Goal: Task Accomplishment & Management: Manage account settings

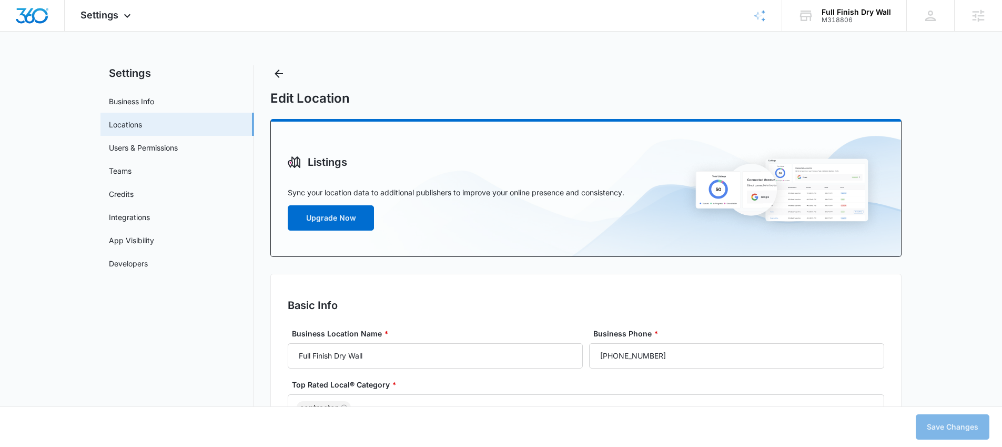
select select "[US_STATE]"
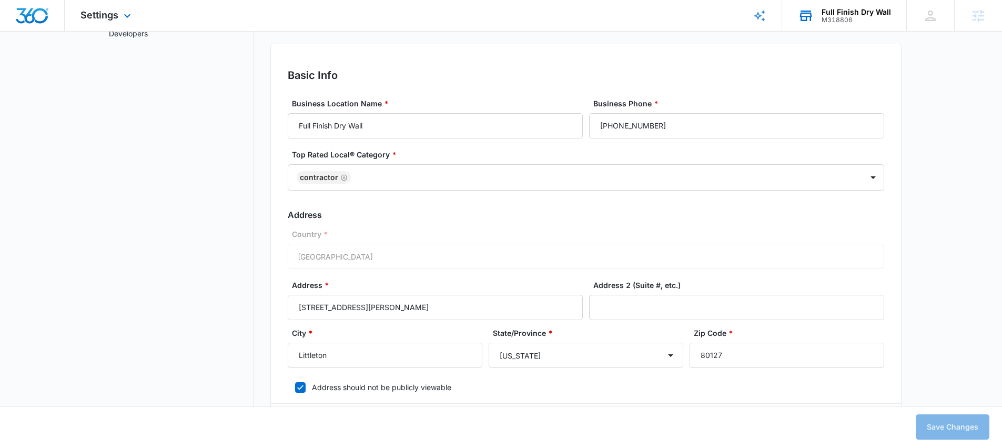
click at [853, 11] on div "Full Finish Dry Wall" at bounding box center [856, 12] width 69 height 8
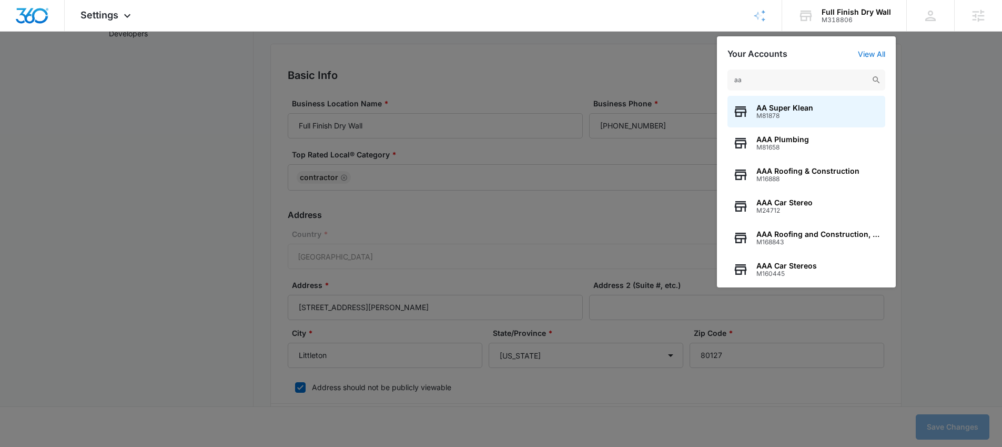
type input "aa"
click at [948, 116] on div at bounding box center [501, 223] width 1002 height 447
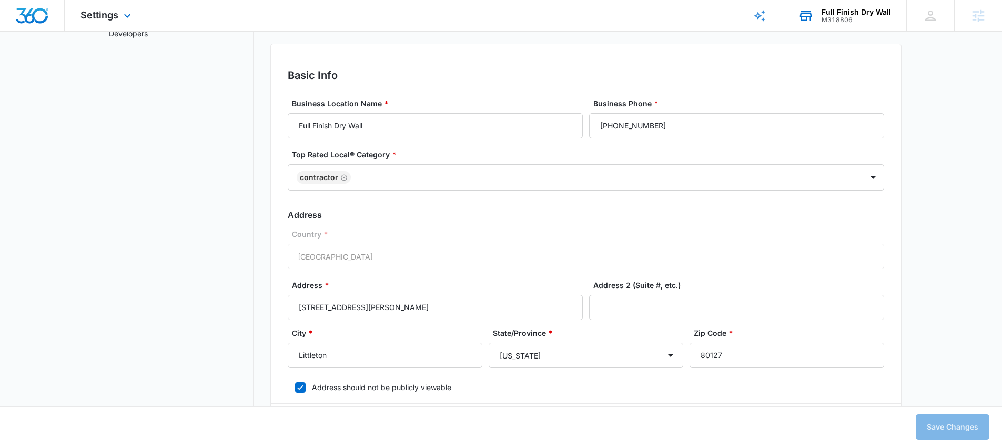
click at [844, 12] on div "Full Finish Dry Wall" at bounding box center [856, 12] width 69 height 8
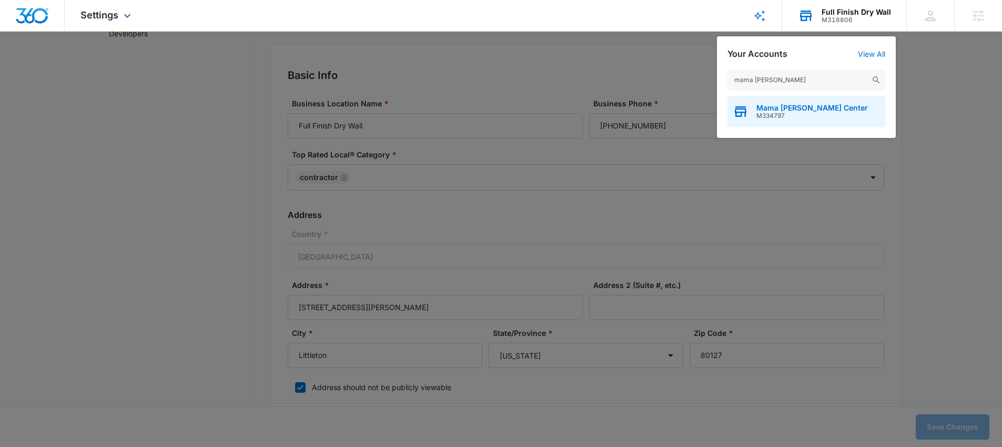
type input "mama [PERSON_NAME]"
click at [771, 104] on span "Mama [PERSON_NAME] Center" at bounding box center [813, 108] width 112 height 8
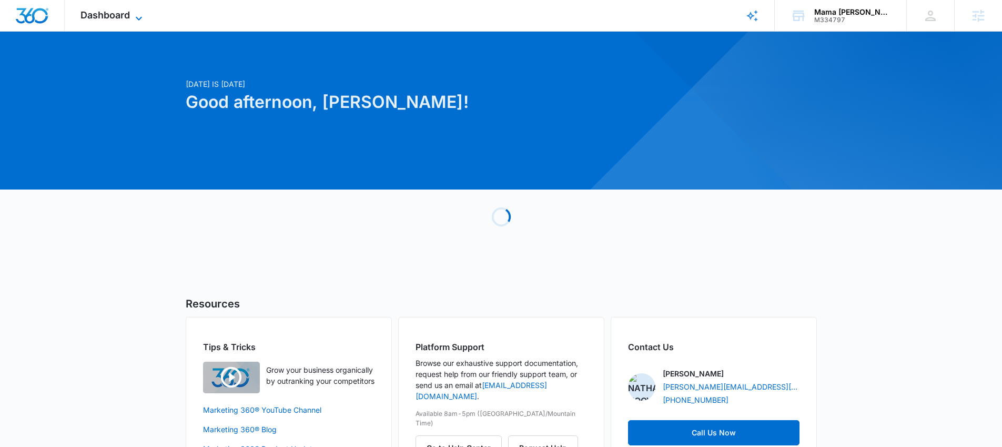
click at [117, 18] on span "Dashboard" at bounding box center [105, 14] width 49 height 11
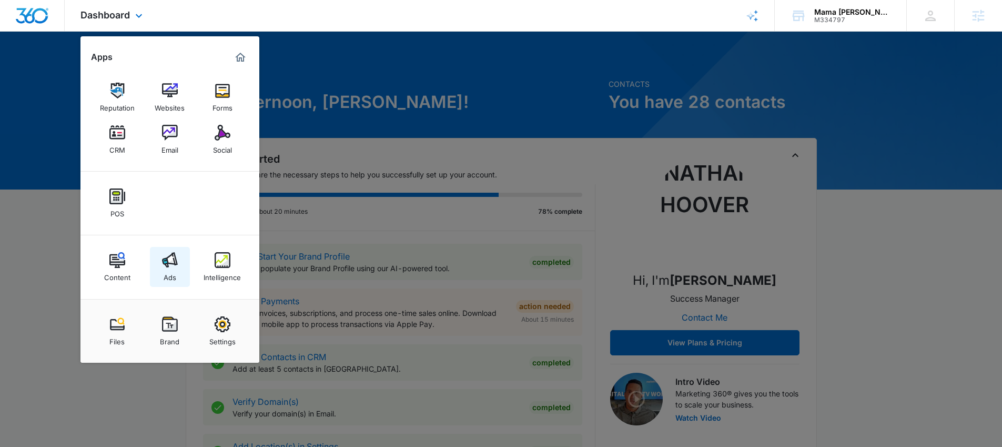
click at [171, 258] on img at bounding box center [170, 260] width 16 height 16
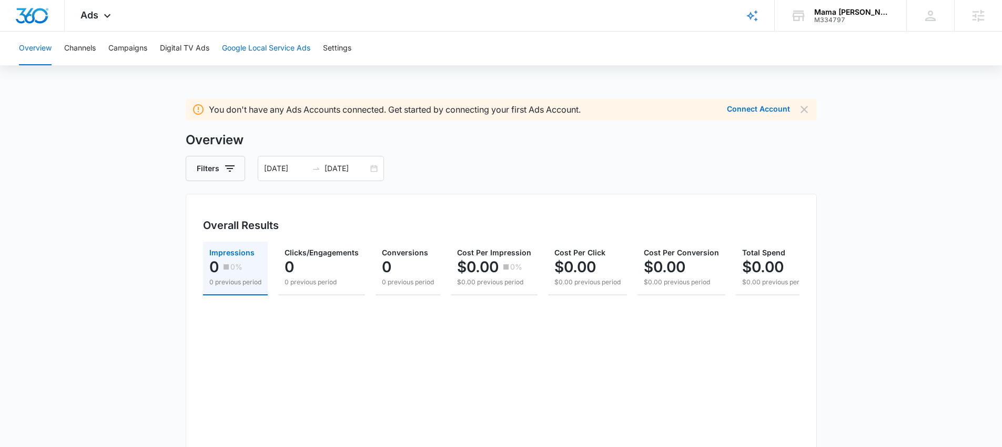
click at [239, 47] on button "Google Local Service Ads" at bounding box center [266, 49] width 88 height 34
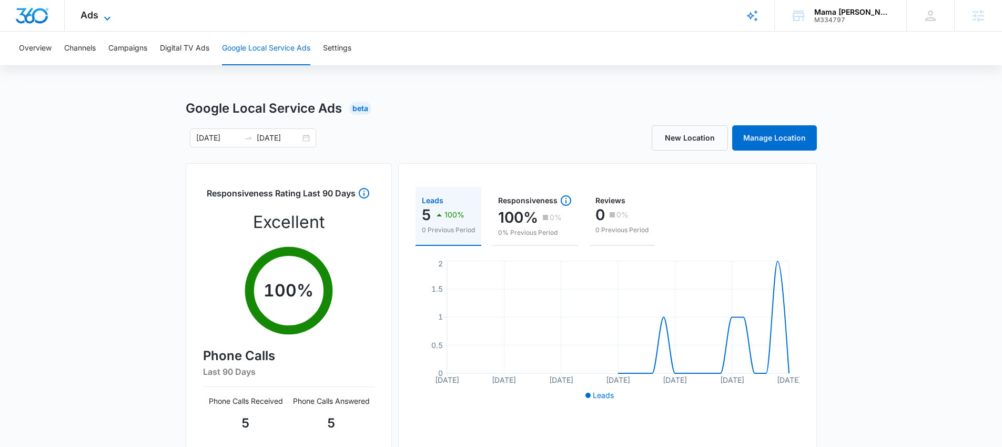
click at [96, 14] on span "Ads" at bounding box center [90, 14] width 18 height 11
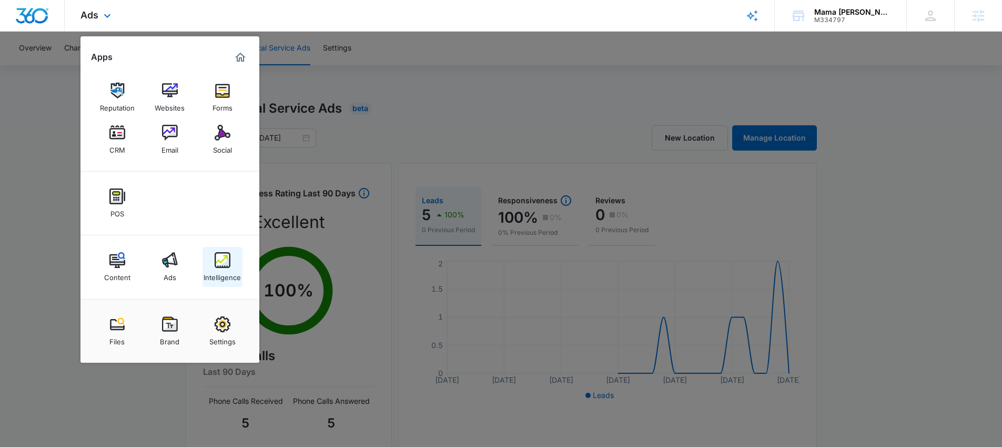
click at [222, 255] on img at bounding box center [223, 260] width 16 height 16
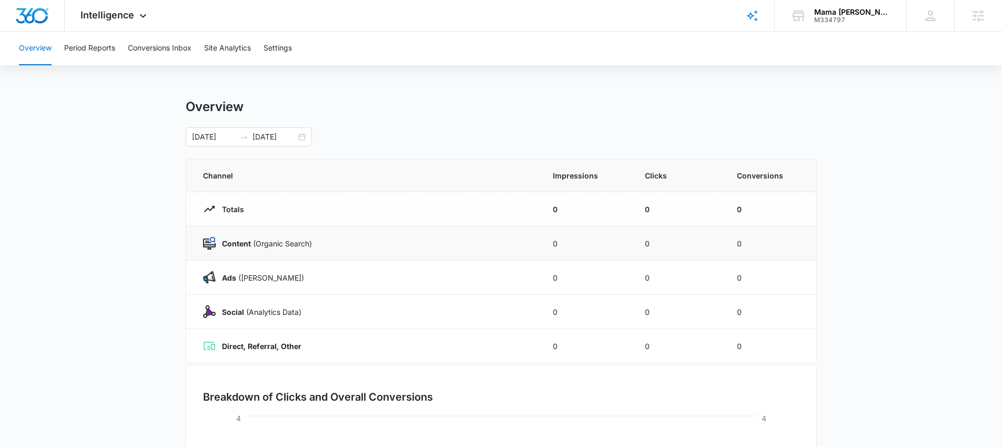
scroll to position [16, 0]
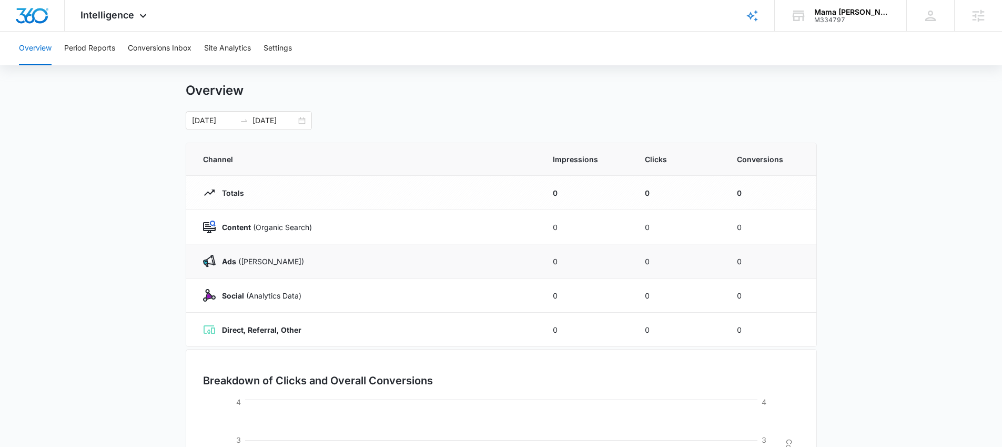
click at [234, 262] on strong "Ads" at bounding box center [229, 261] width 14 height 9
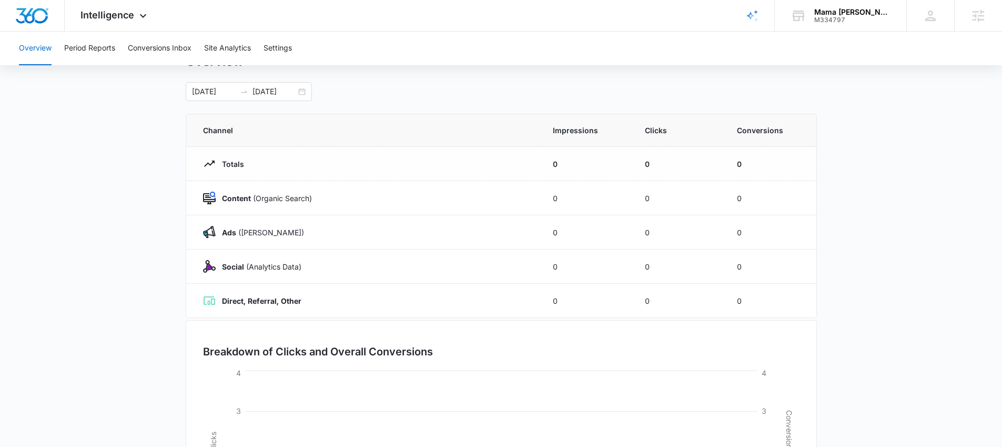
scroll to position [0, 0]
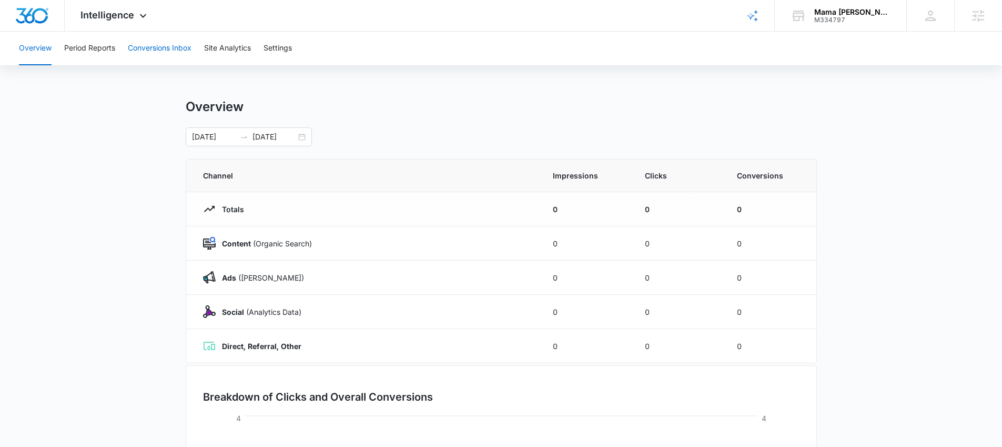
click at [169, 45] on button "Conversions Inbox" at bounding box center [160, 49] width 64 height 34
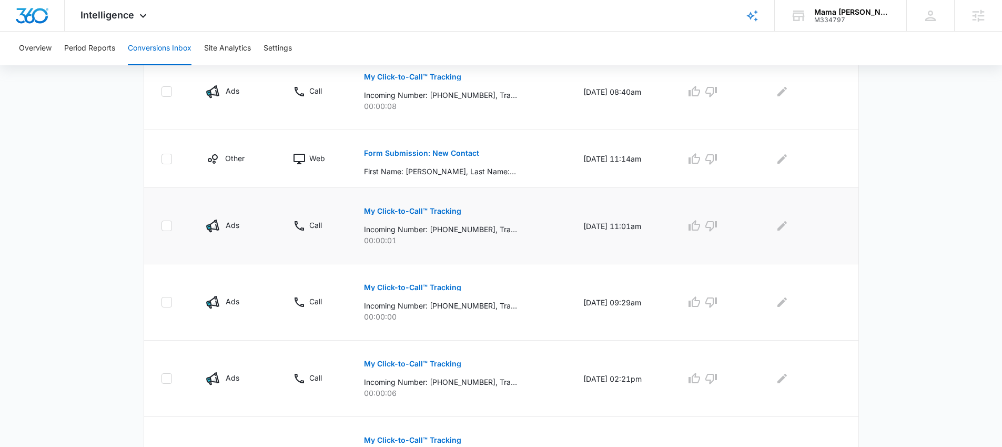
scroll to position [662, 0]
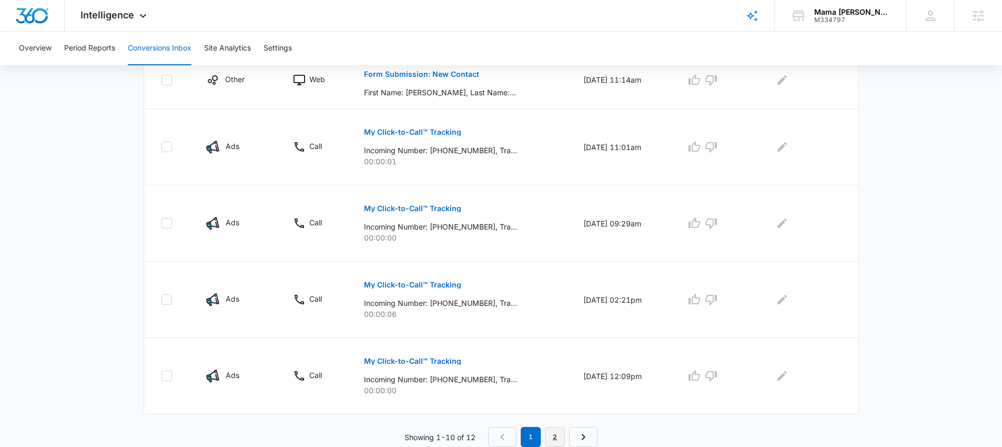
click at [563, 433] on link "2" at bounding box center [555, 437] width 20 height 20
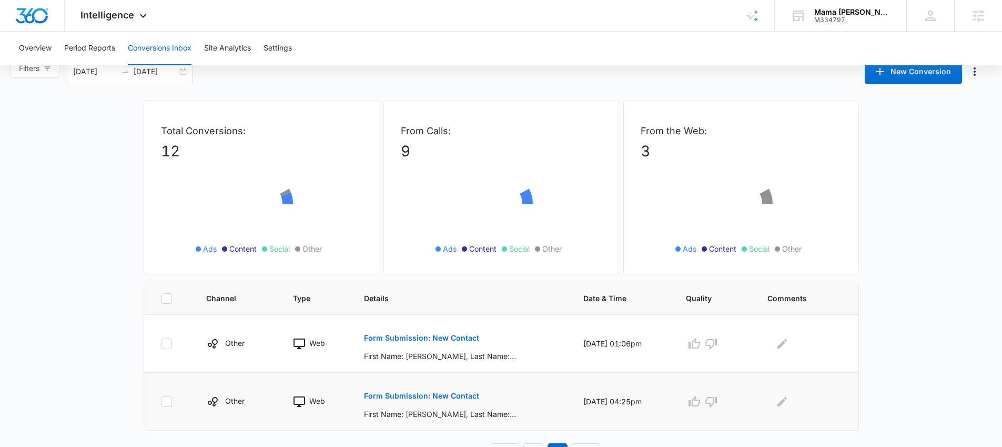
scroll to position [33, 0]
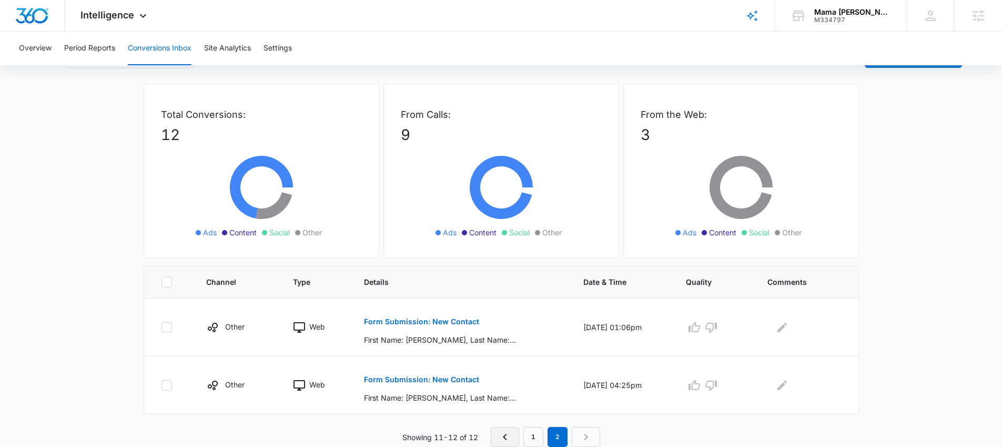
click at [505, 434] on icon "Previous Page" at bounding box center [505, 436] width 13 height 13
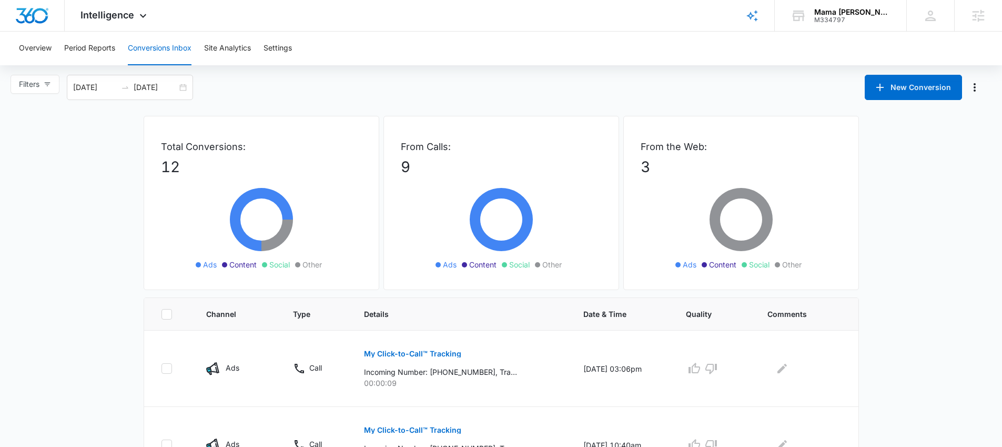
scroll to position [0, 0]
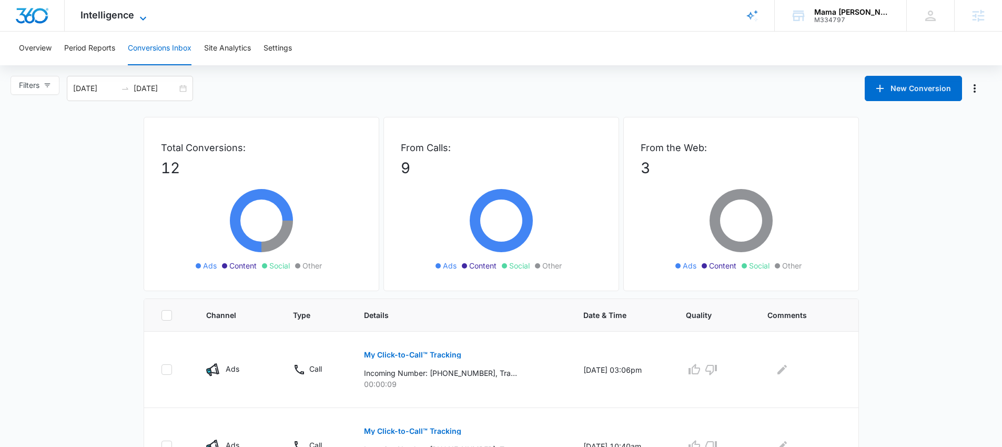
click at [115, 16] on span "Intelligence" at bounding box center [108, 14] width 54 height 11
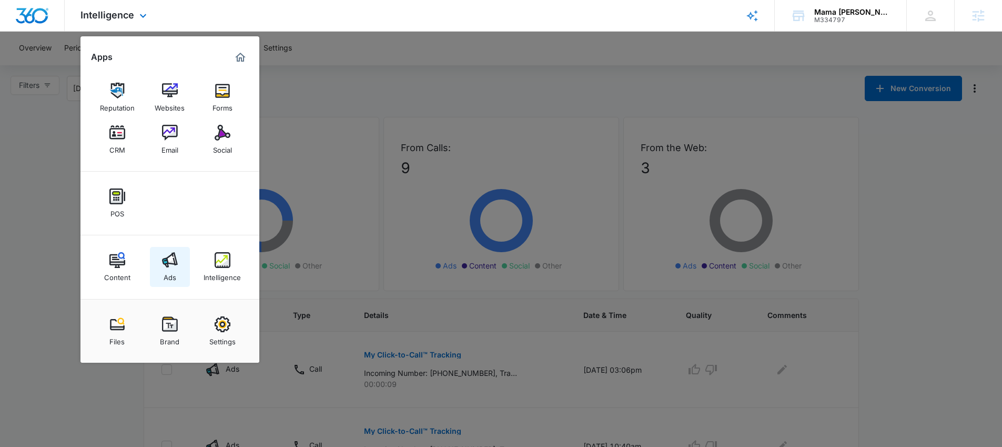
click at [177, 270] on link "Ads" at bounding box center [170, 267] width 40 height 40
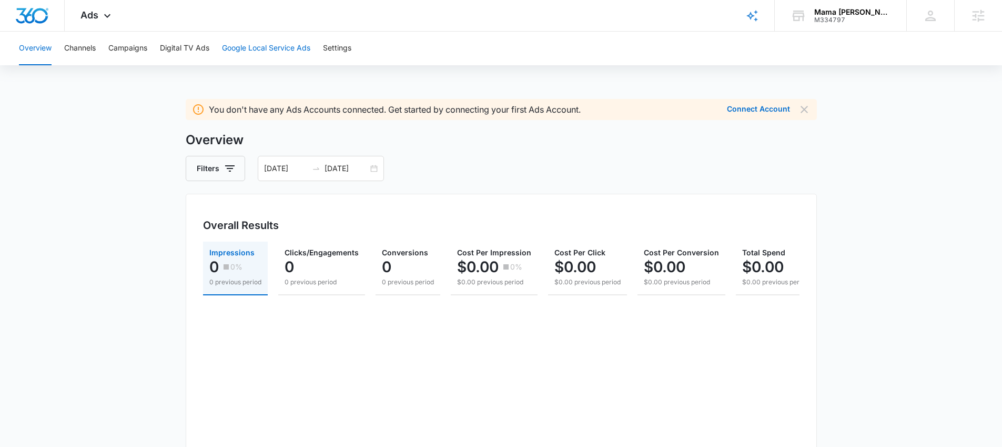
click at [247, 46] on button "Google Local Service Ads" at bounding box center [266, 49] width 88 height 34
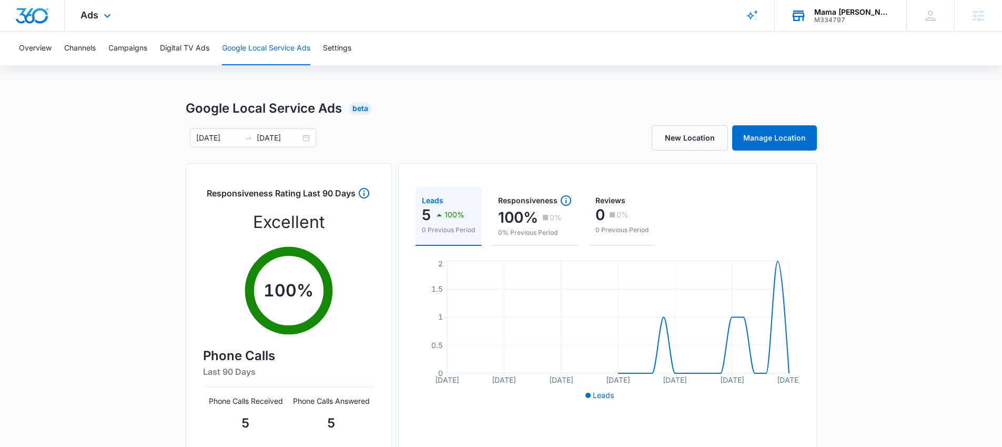
click at [859, 14] on div "Mama [PERSON_NAME] Center" at bounding box center [853, 12] width 77 height 8
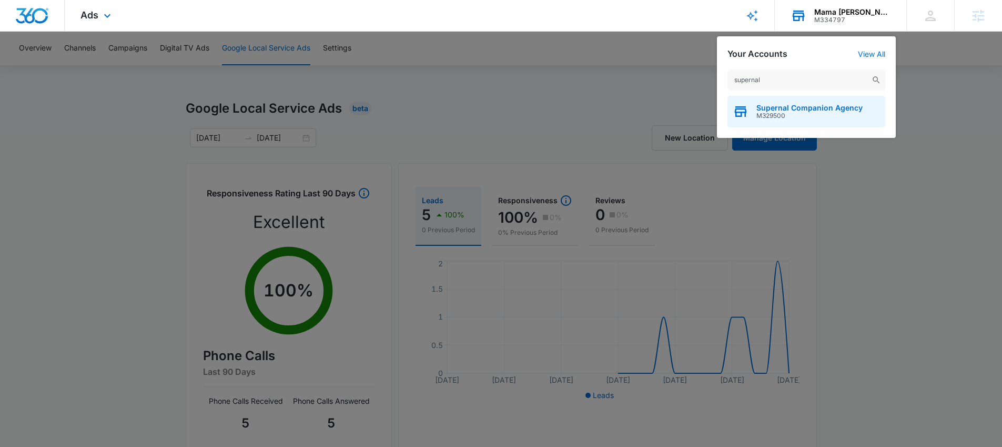
type input "supernal"
click at [794, 106] on span "Supernal Companion Agency" at bounding box center [810, 108] width 106 height 8
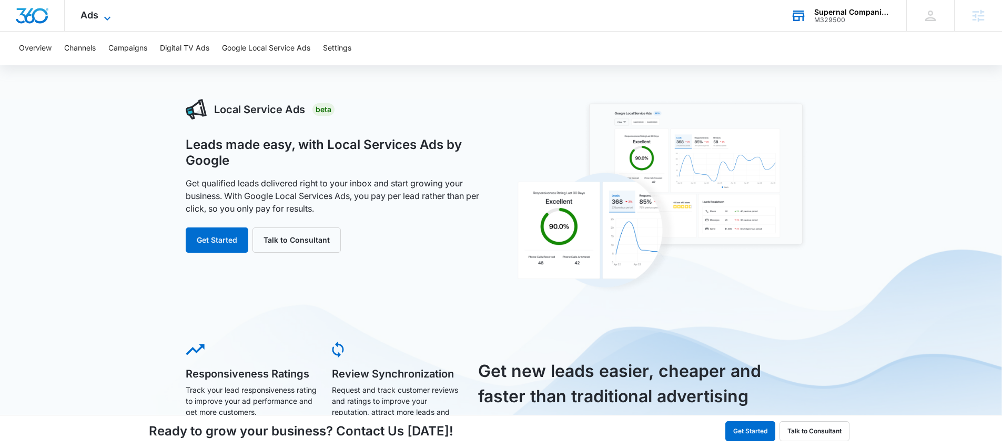
click at [101, 18] on icon at bounding box center [107, 18] width 13 height 13
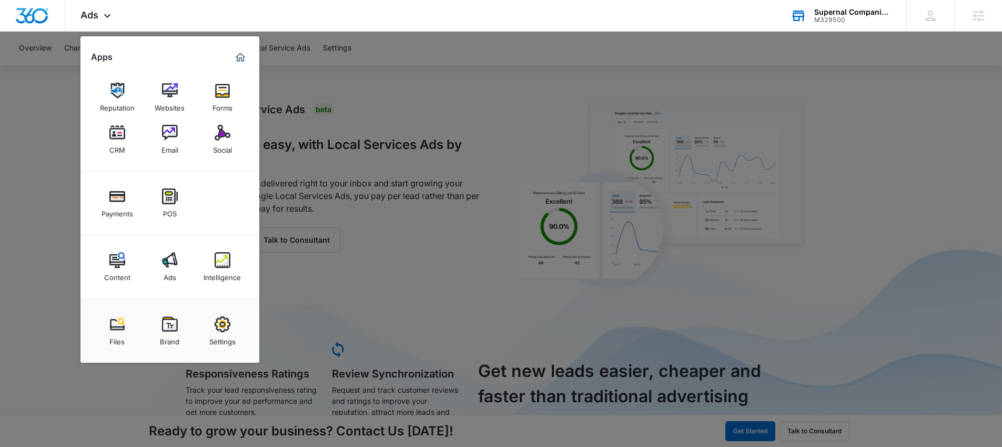
click at [212, 263] on link "Intelligence" at bounding box center [223, 267] width 40 height 40
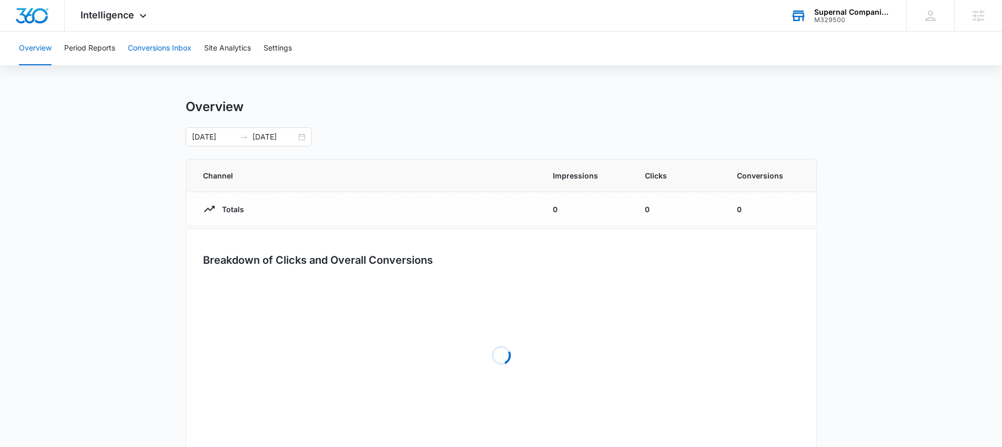
click at [168, 49] on button "Conversions Inbox" at bounding box center [160, 49] width 64 height 34
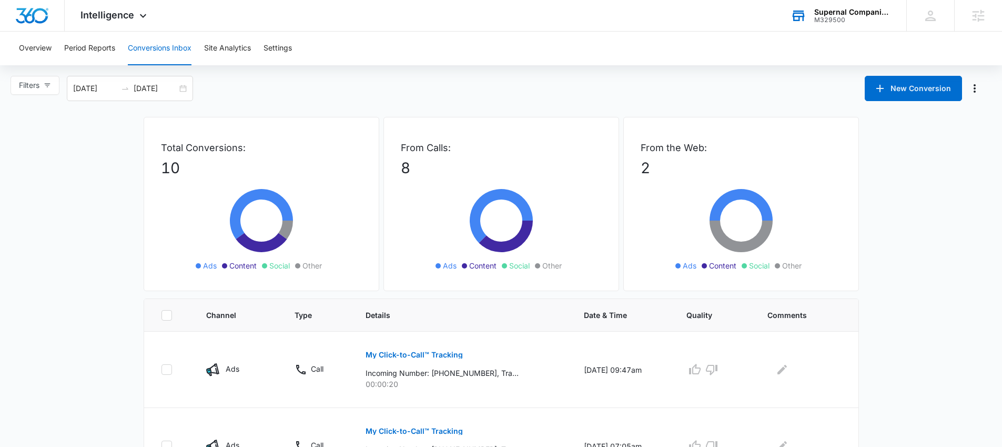
scroll to position [192, 0]
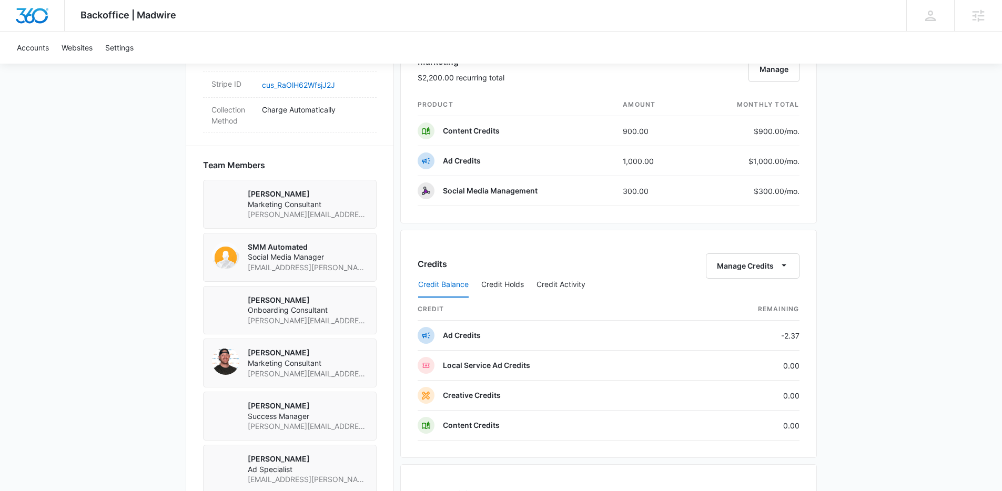
scroll to position [698, 0]
click at [555, 285] on button "Credit Activity" at bounding box center [561, 284] width 49 height 25
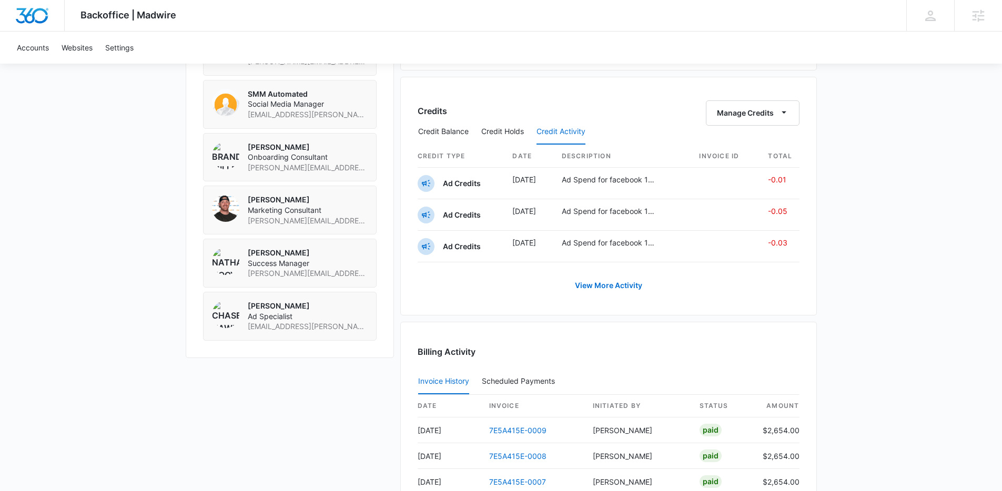
scroll to position [854, 0]
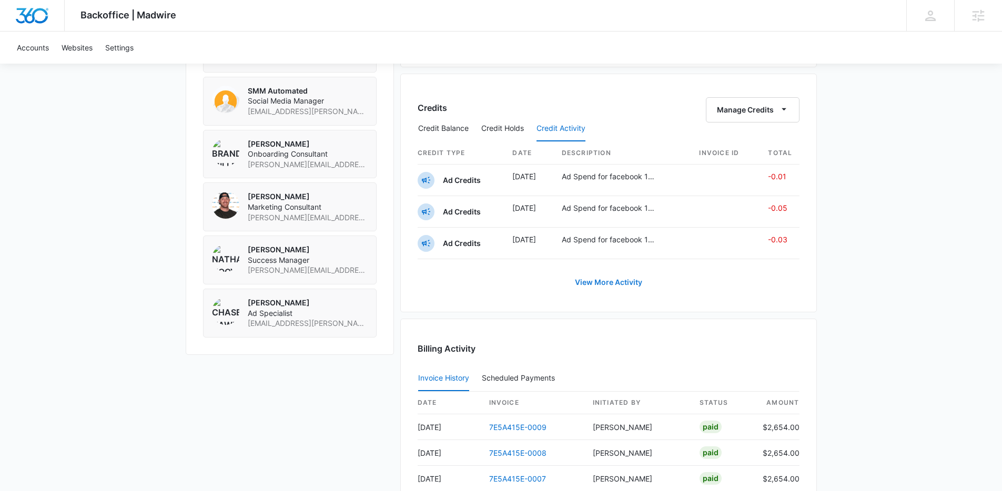
click at [618, 283] on link "View More Activity" at bounding box center [609, 282] width 88 height 25
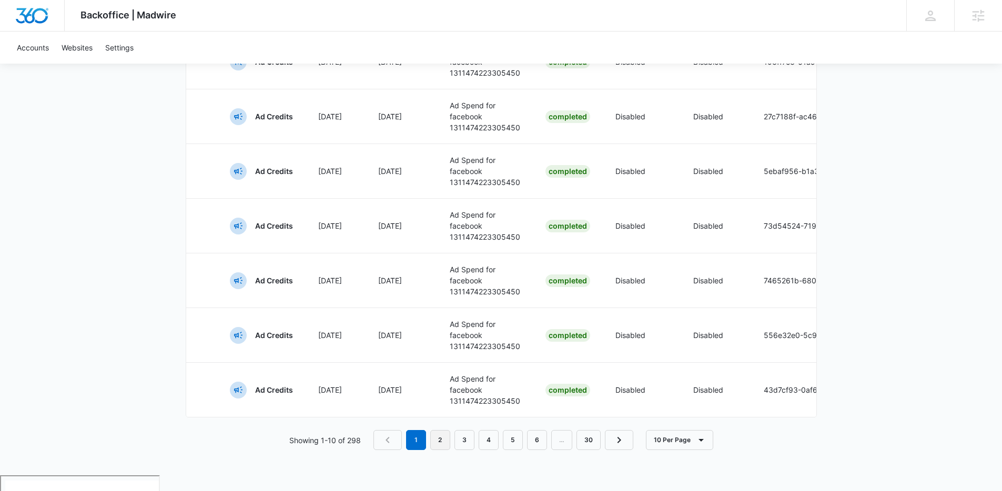
click at [441, 450] on link "2" at bounding box center [440, 440] width 20 height 20
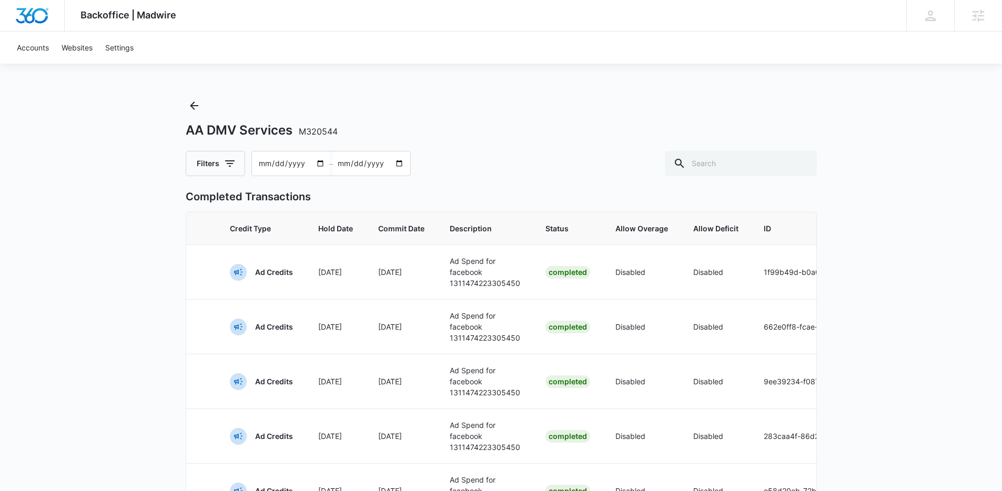
click at [125, 212] on div "Backoffice | Madwire Apps Settings Nathan Hoover nathan.hoover@madwire.com My P…" at bounding box center [501, 425] width 1002 height 850
click at [198, 107] on icon "Back" at bounding box center [194, 105] width 13 height 13
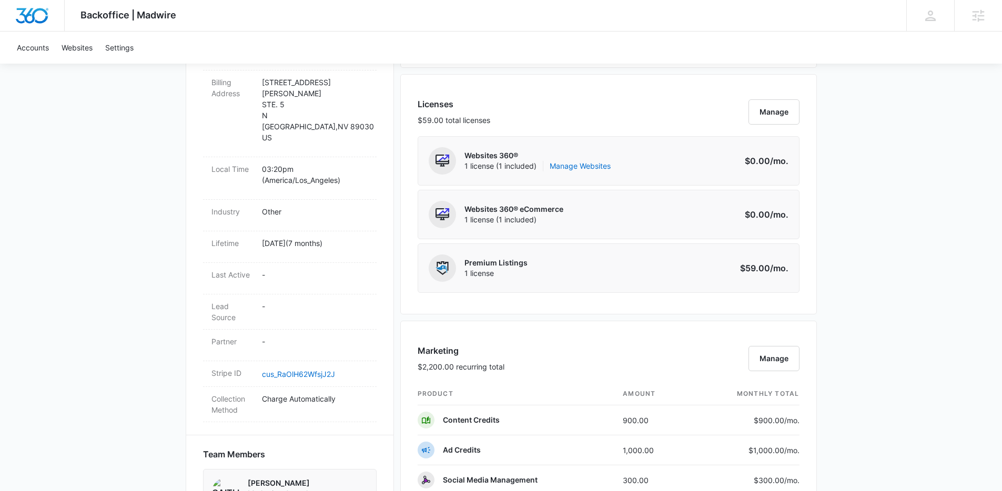
scroll to position [240, 0]
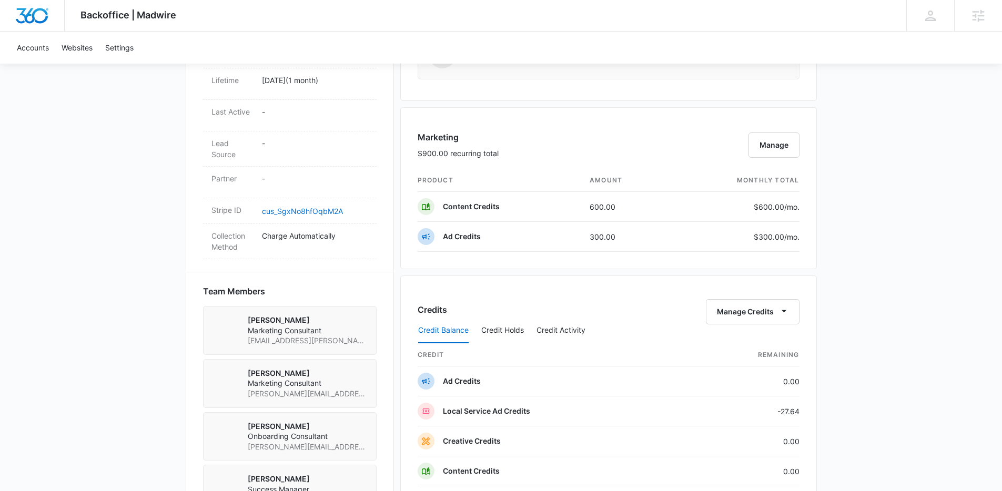
scroll to position [330, 0]
